Goal: Navigation & Orientation: Find specific page/section

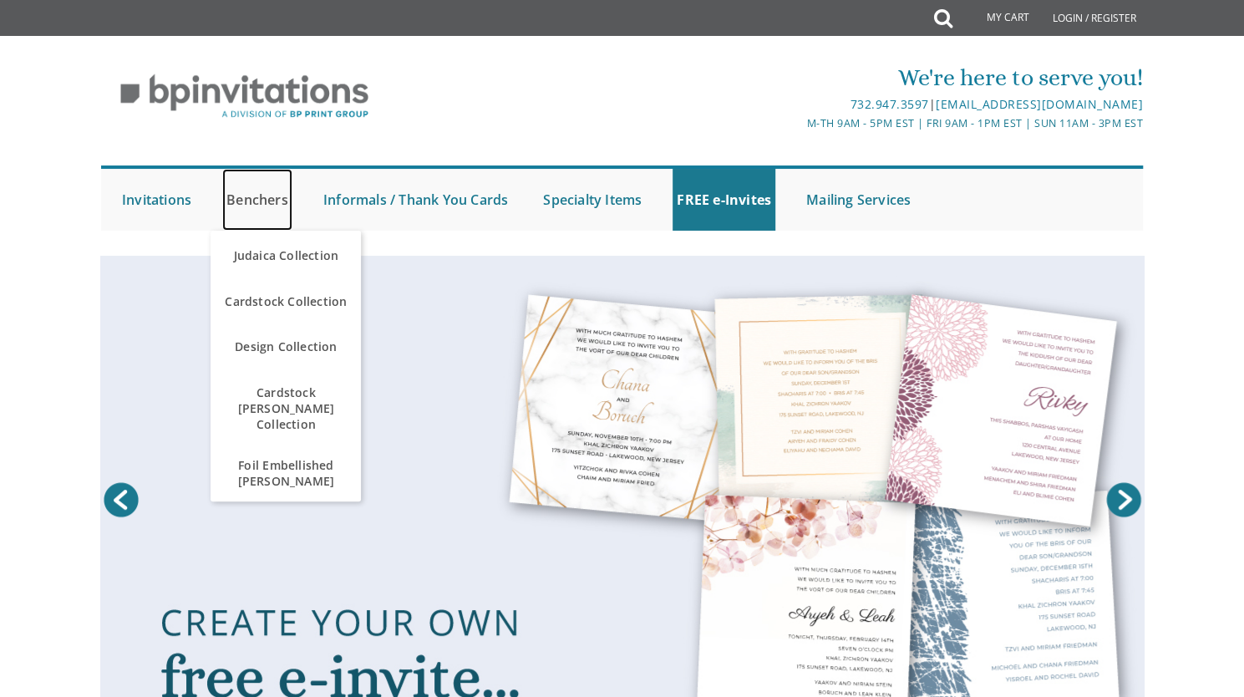
click at [275, 205] on link "Benchers" at bounding box center [257, 200] width 70 height 62
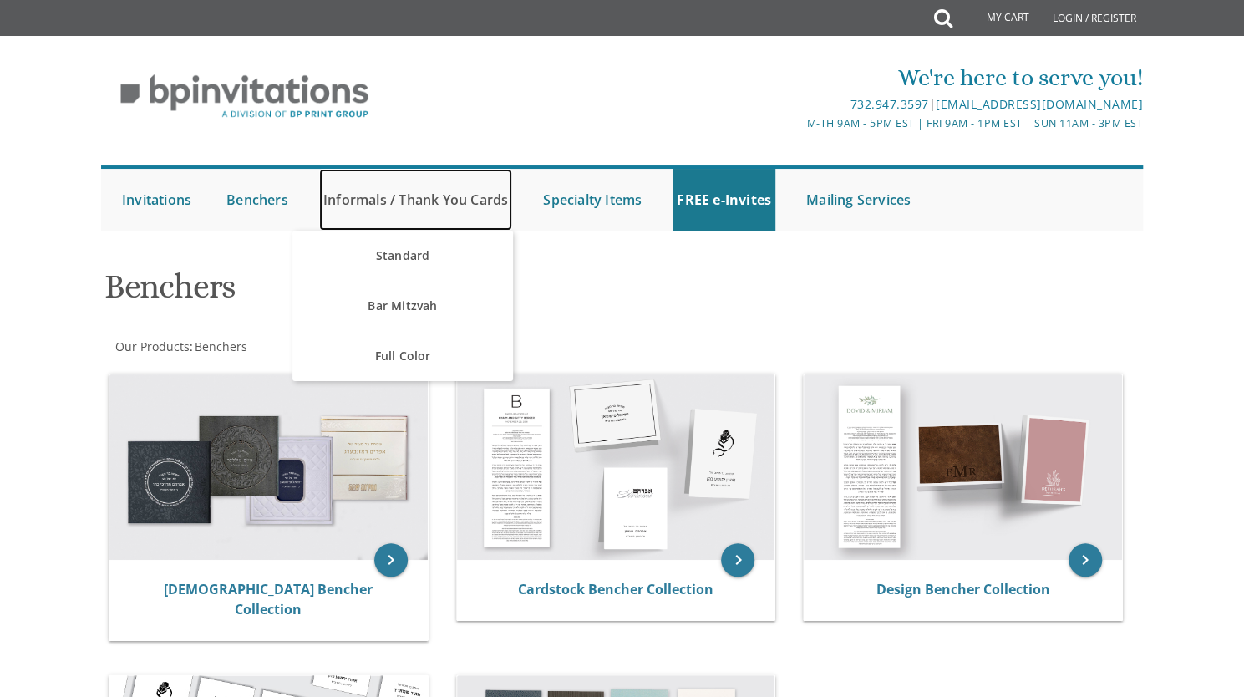
click at [360, 202] on link "Informals / Thank You Cards" at bounding box center [415, 200] width 193 height 62
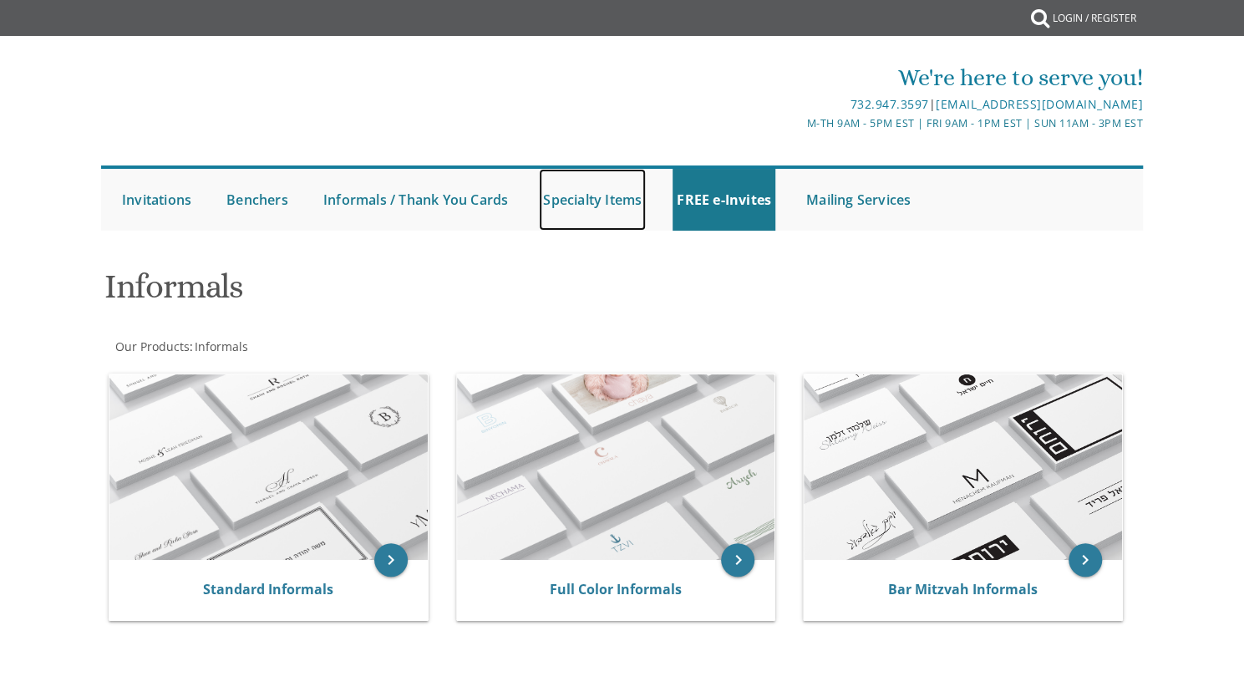
click at [558, 200] on link "Specialty Items" at bounding box center [592, 200] width 107 height 62
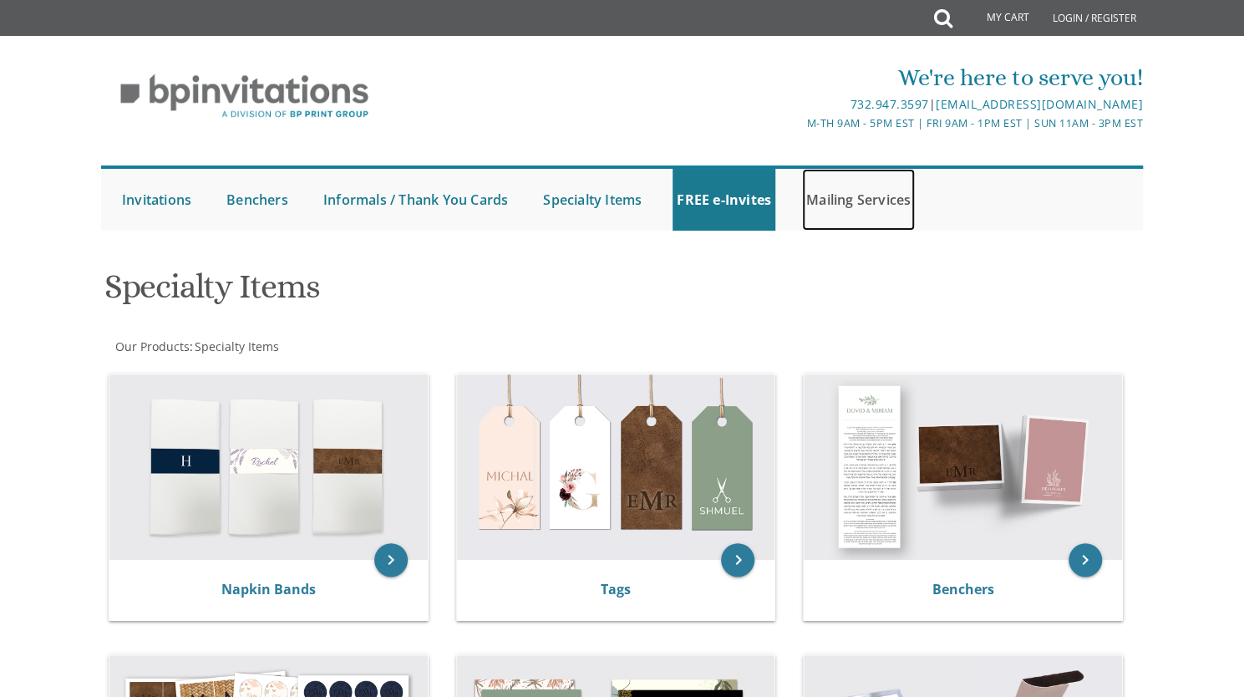
click at [828, 214] on link "Mailing Services" at bounding box center [858, 200] width 113 height 62
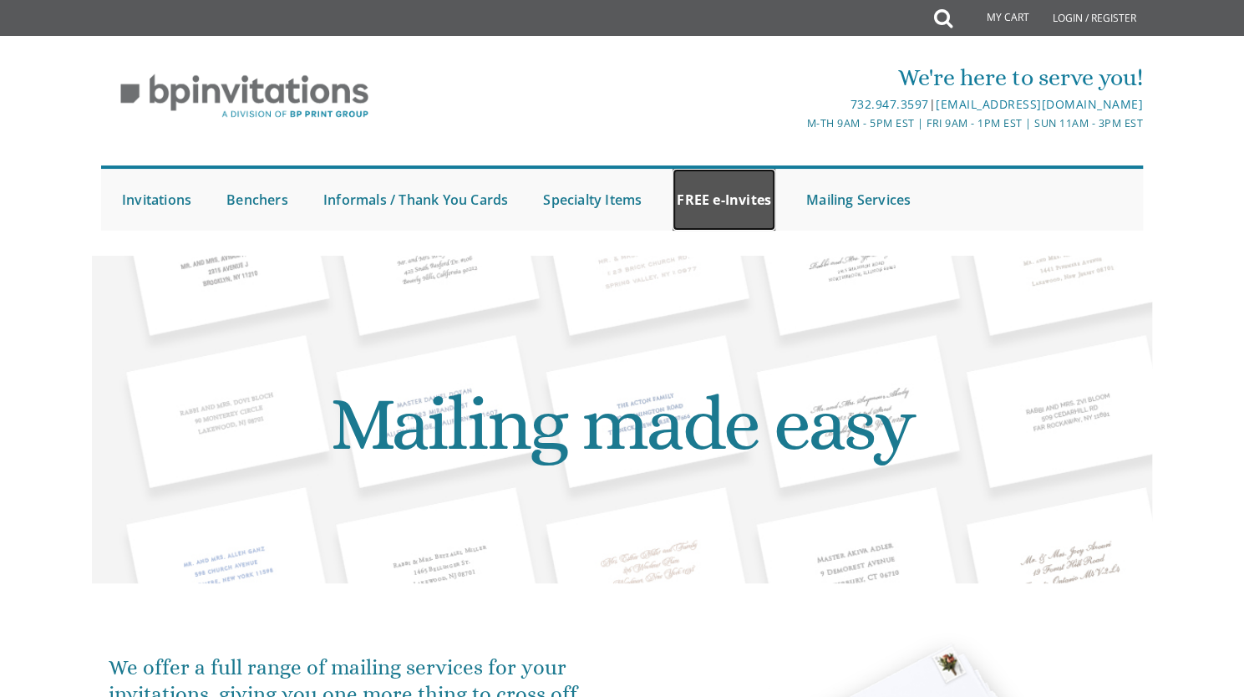
click at [714, 205] on link "FREE e-Invites" at bounding box center [723, 200] width 103 height 62
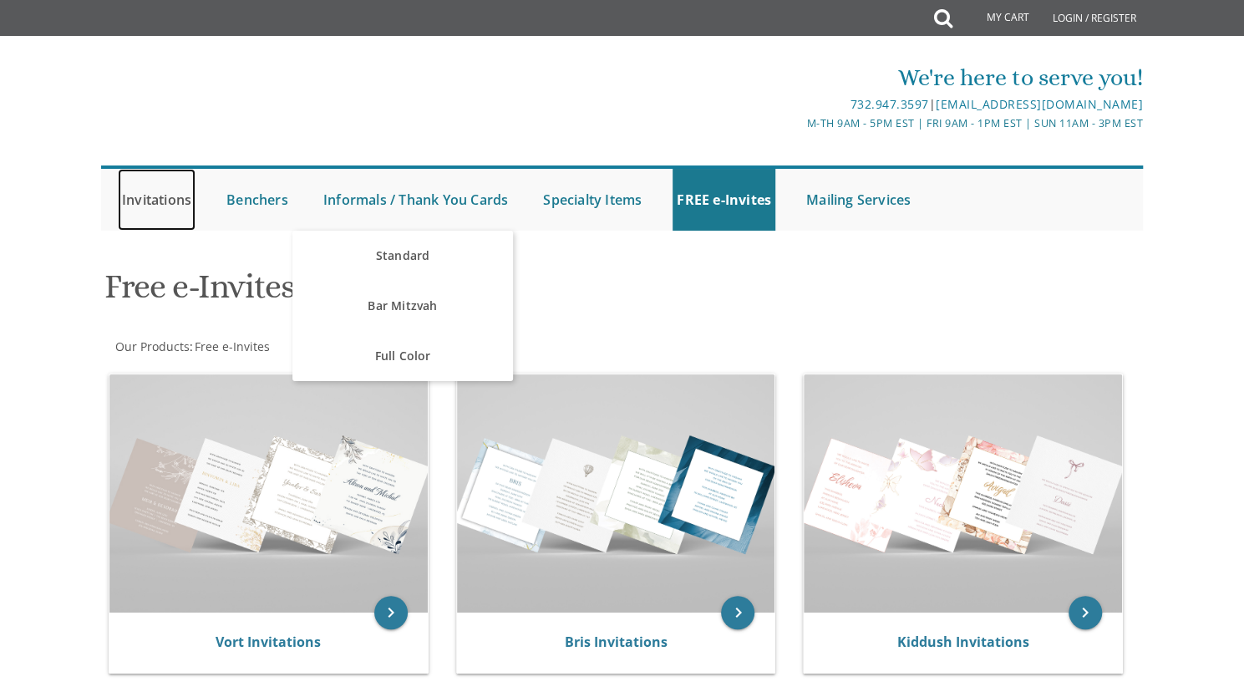
click at [171, 195] on link "Invitations" at bounding box center [157, 200] width 78 height 62
